Goal: Information Seeking & Learning: Learn about a topic

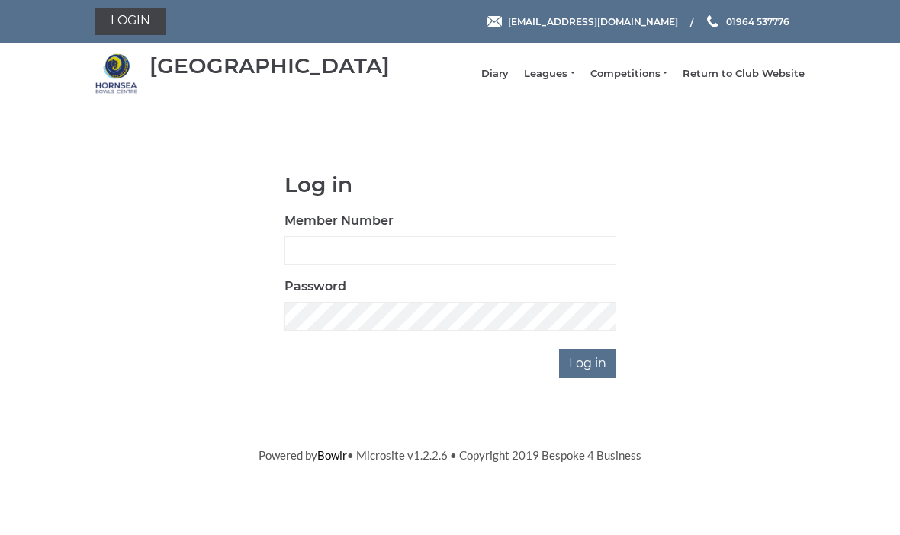
click at [568, 81] on link "Leagues" at bounding box center [549, 74] width 50 height 14
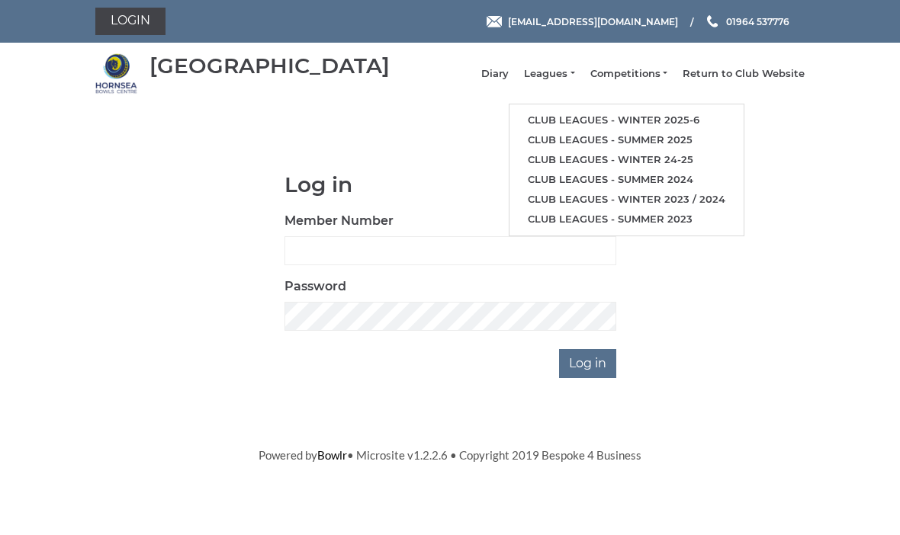
click at [619, 130] on link "Club leagues - Winter 2025-6" at bounding box center [626, 121] width 234 height 20
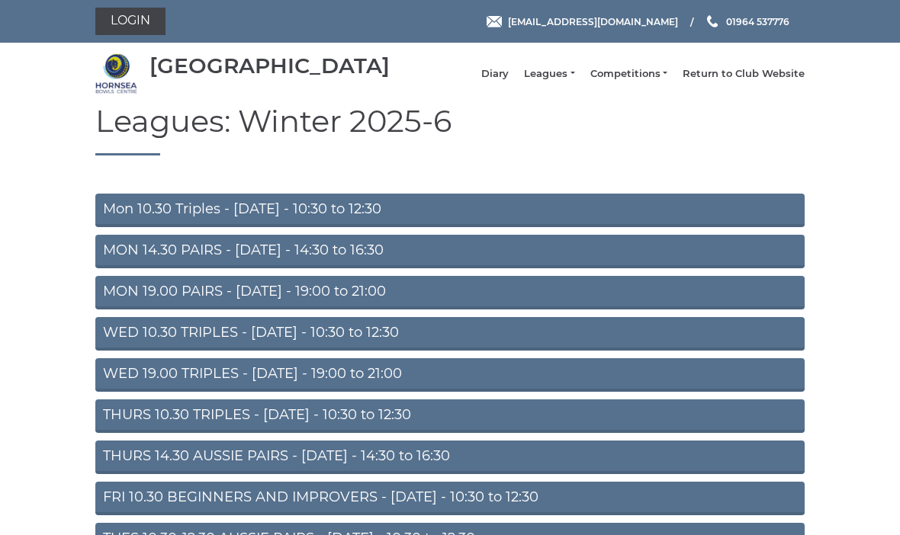
click at [362, 263] on link "MON 14.30 PAIRS - Monday - 14:30 to 16:30" at bounding box center [449, 252] width 709 height 34
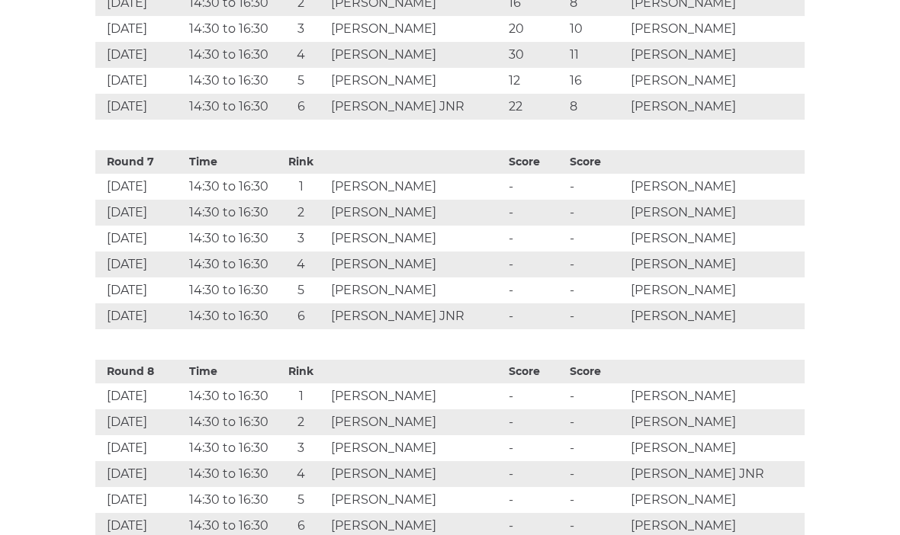
scroll to position [1932, 0]
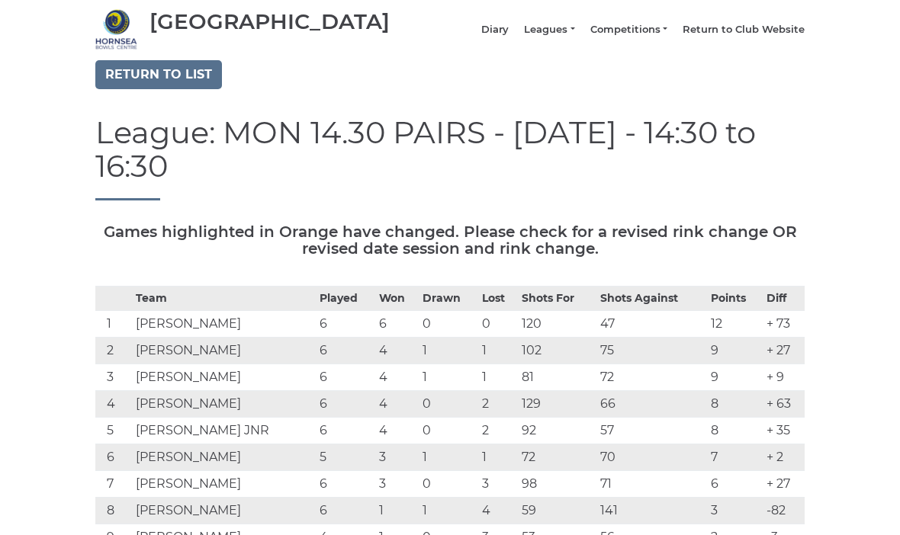
scroll to position [113, 0]
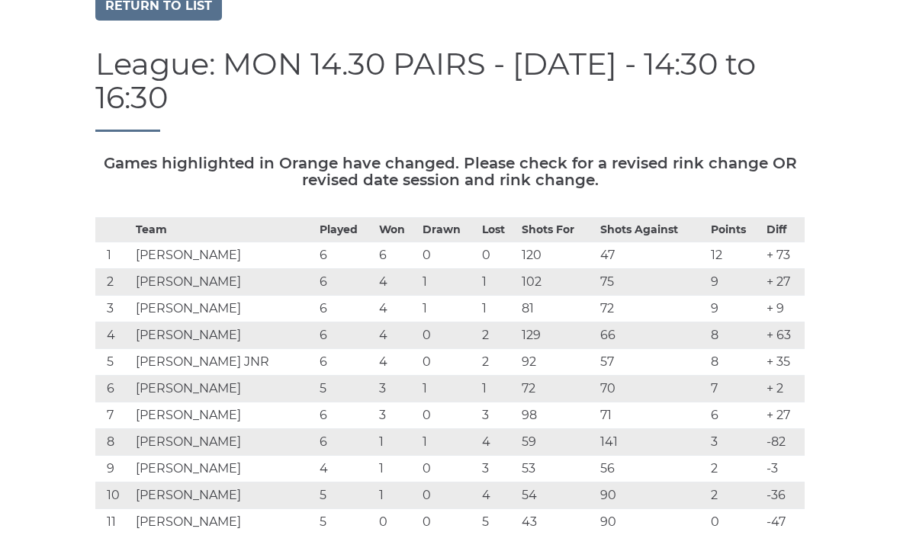
click at [180, 19] on link "Return to list" at bounding box center [158, 6] width 127 height 29
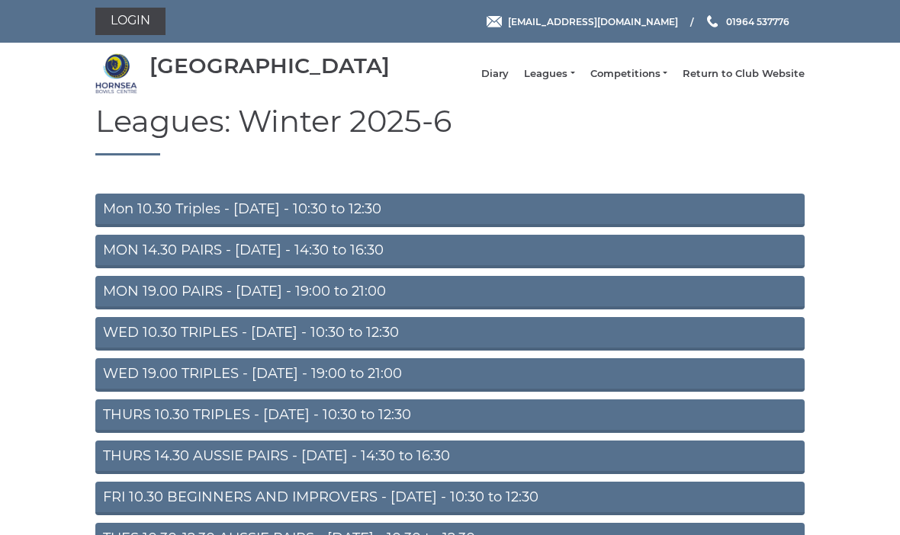
click at [346, 472] on link "THURS 14.30 AUSSIE PAIRS - Thursday - 14:30 to 16:30" at bounding box center [449, 458] width 709 height 34
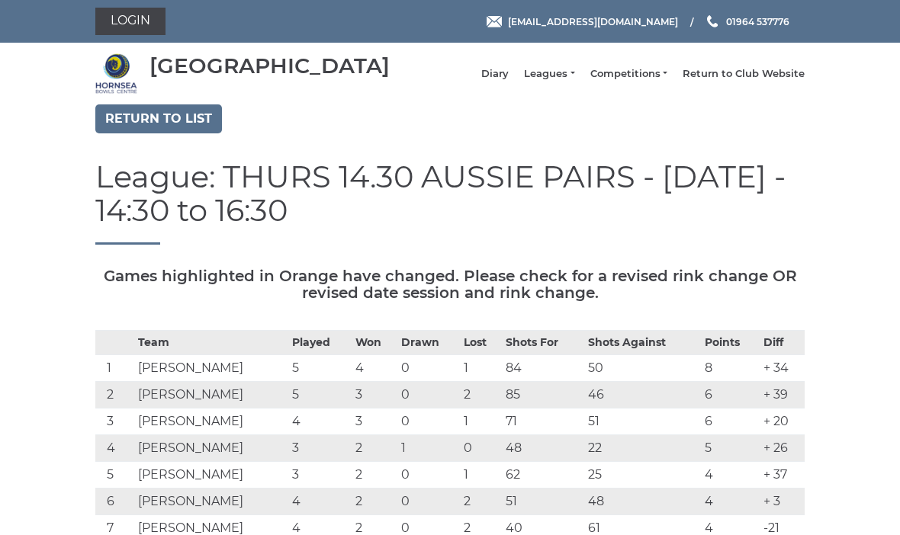
click at [183, 132] on link "Return to list" at bounding box center [158, 118] width 127 height 29
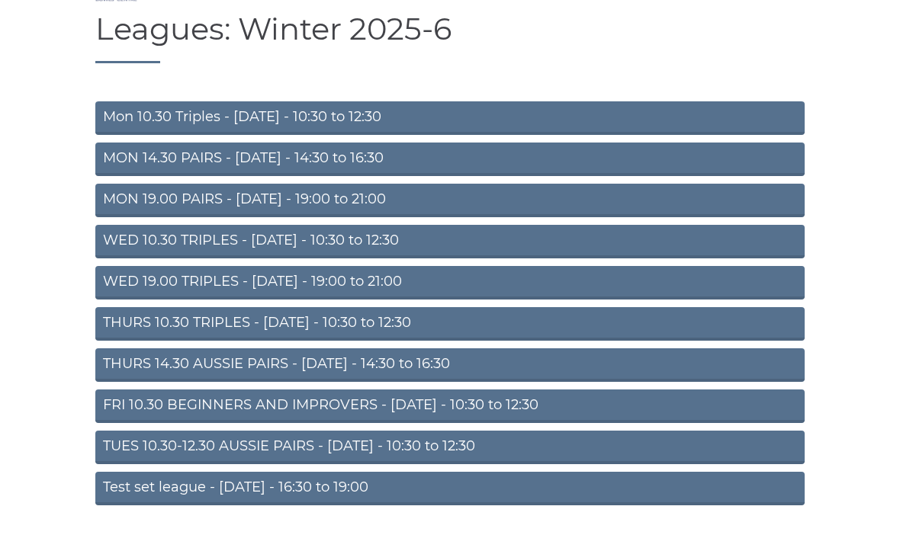
scroll to position [95, 0]
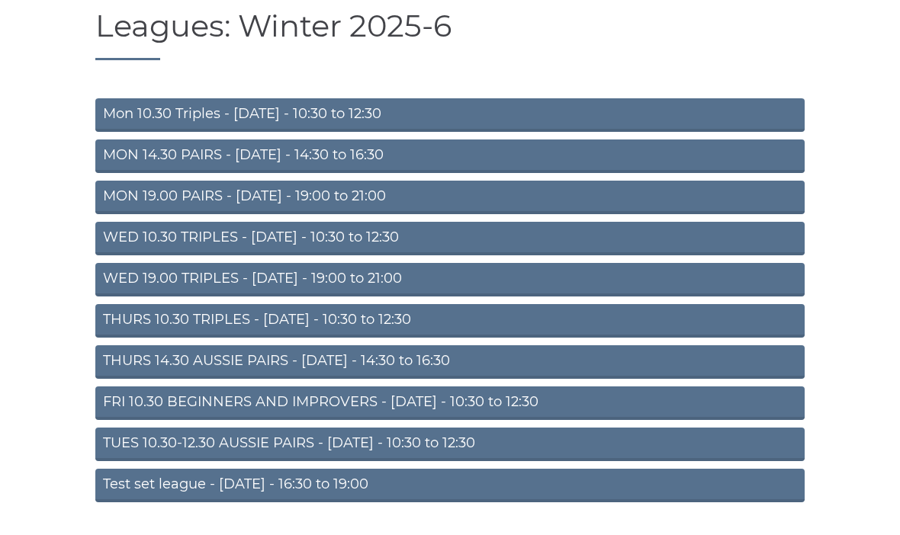
click at [336, 459] on link "TUES 10.30-12.30 AUSSIE PAIRS - Tuesday - 10:30 to 12:30" at bounding box center [449, 445] width 709 height 34
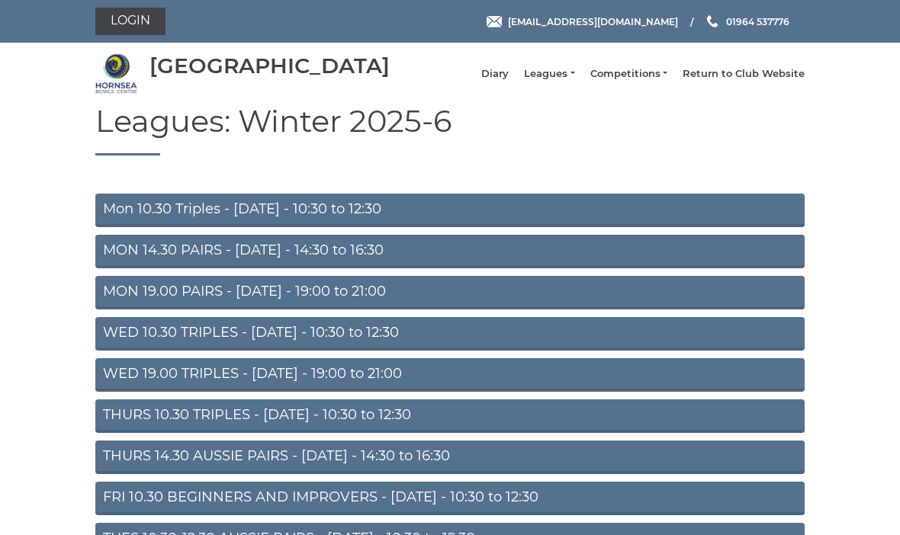
click at [648, 78] on link "Competitions" at bounding box center [628, 74] width 77 height 14
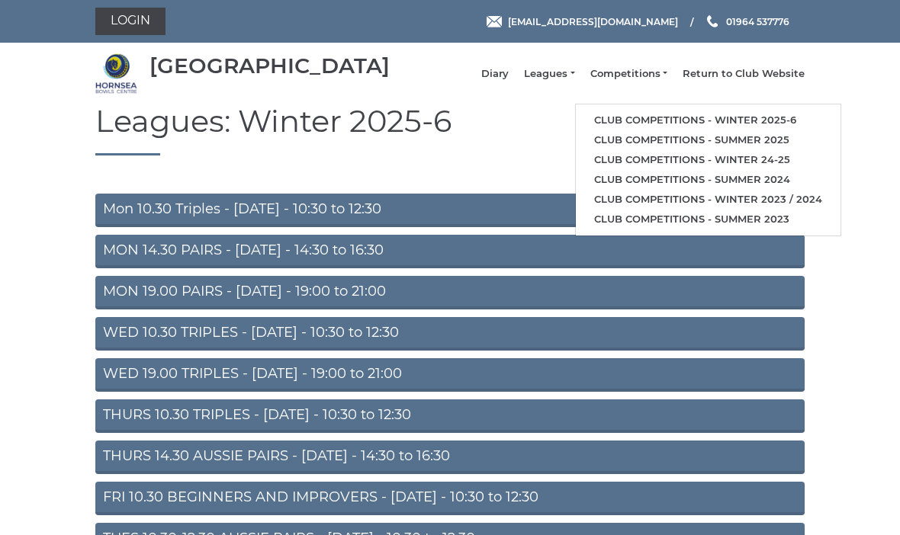
click at [793, 125] on link "Club competitions - Winter 2025-6" at bounding box center [708, 121] width 265 height 20
